Goal: Information Seeking & Learning: Find specific fact

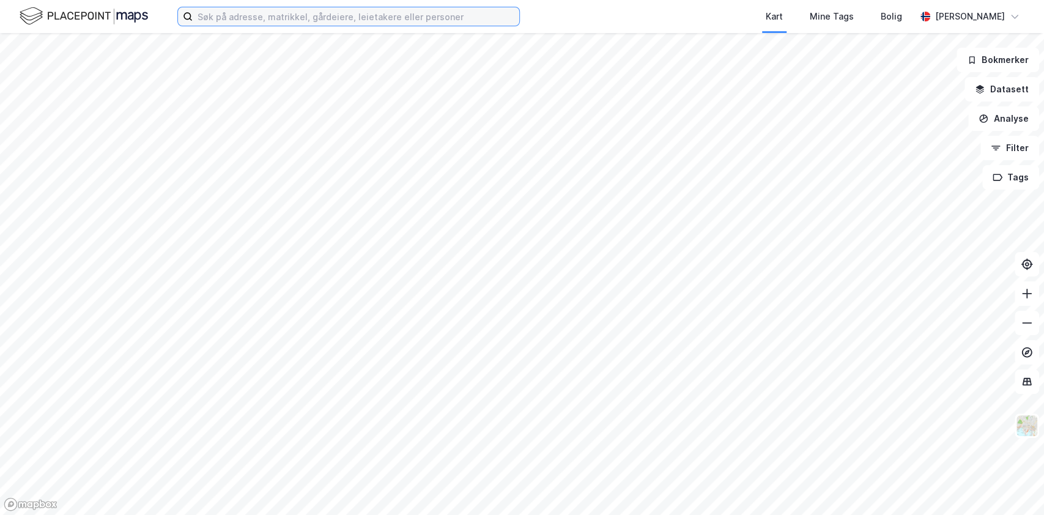
click at [307, 16] on input at bounding box center [356, 16] width 327 height 18
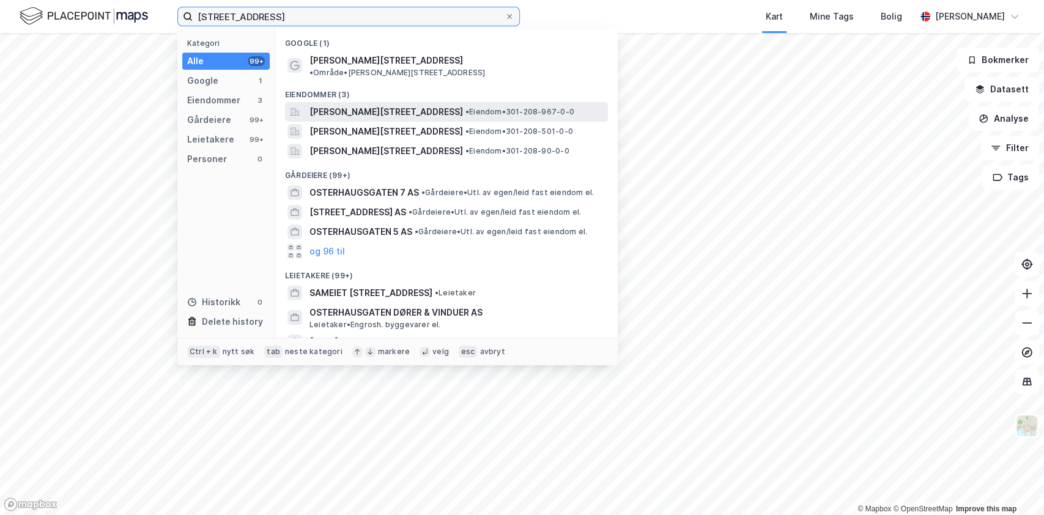
type input "[STREET_ADDRESS]"
click at [396, 106] on span "[PERSON_NAME][STREET_ADDRESS]" at bounding box center [387, 112] width 154 height 15
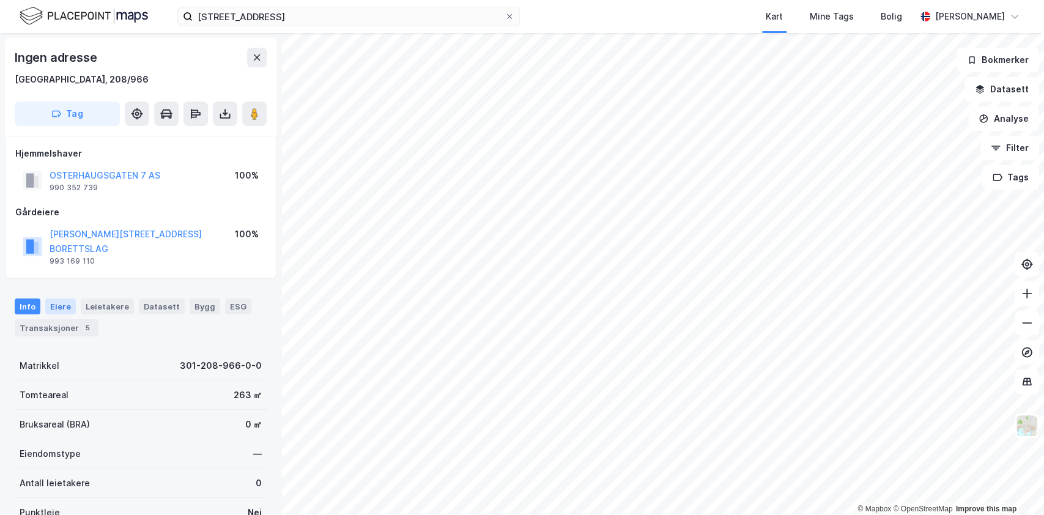
click at [64, 299] on div "Eiere" at bounding box center [60, 307] width 31 height 16
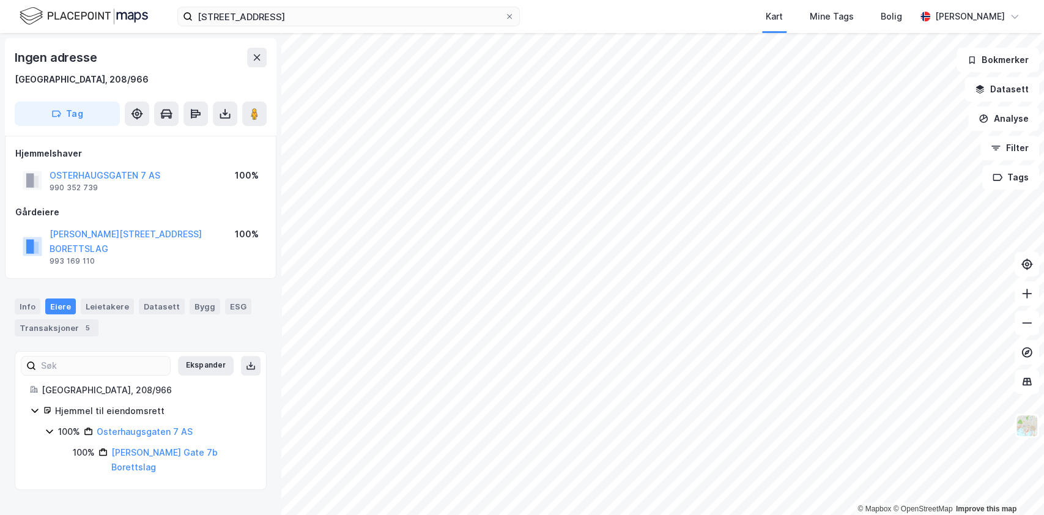
click at [49, 426] on icon at bounding box center [50, 431] width 10 height 10
click at [33, 406] on icon at bounding box center [35, 411] width 10 height 10
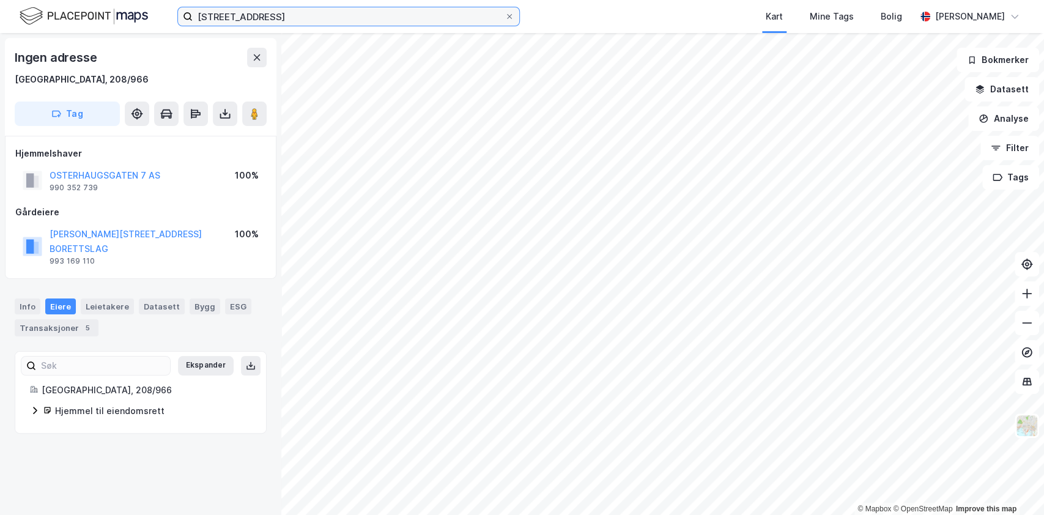
click at [333, 23] on input "[STREET_ADDRESS]" at bounding box center [349, 16] width 312 height 18
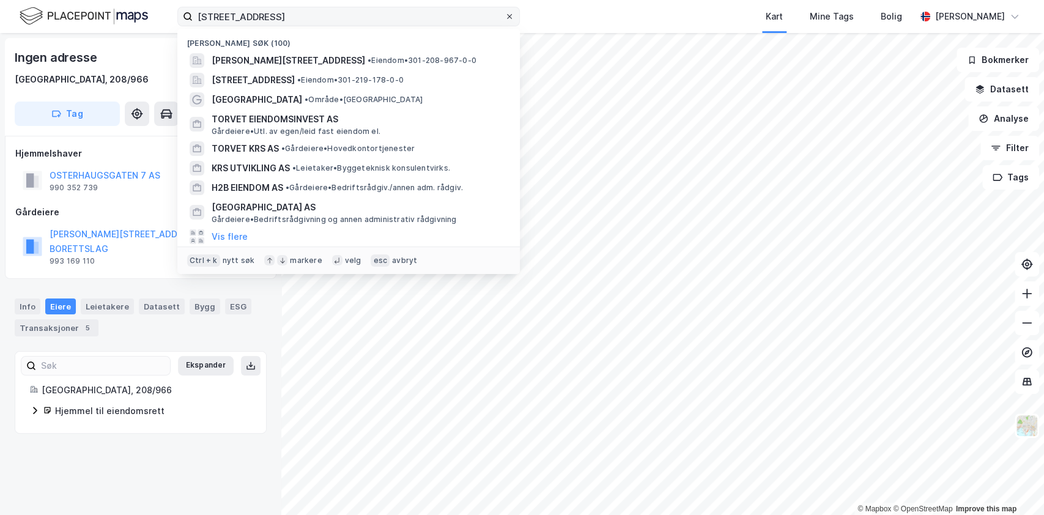
click at [508, 19] on icon at bounding box center [509, 16] width 7 height 7
click at [505, 19] on input "[STREET_ADDRESS]" at bounding box center [349, 16] width 312 height 18
